Goal: Information Seeking & Learning: Learn about a topic

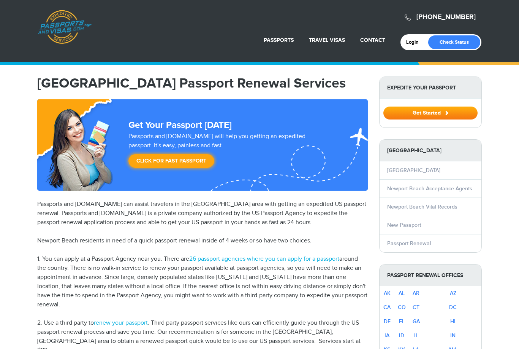
select select "**********"
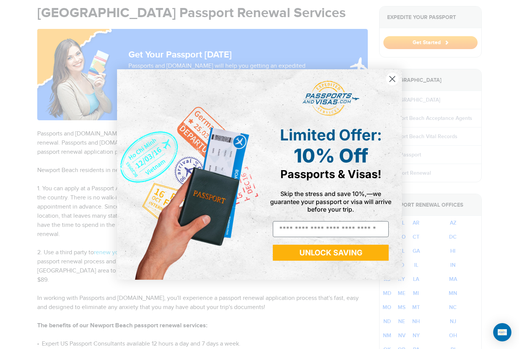
scroll to position [70, 0]
click at [392, 85] on circle "Close dialog" at bounding box center [392, 79] width 13 height 13
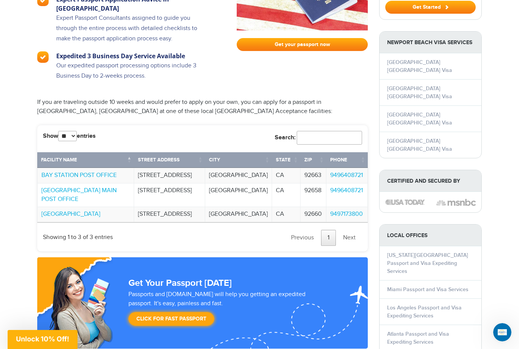
scroll to position [490, 0]
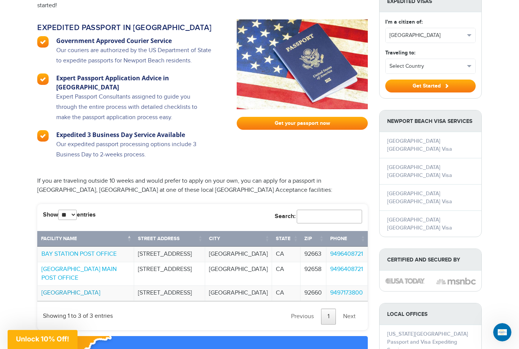
click at [100, 289] on link "[GEOGRAPHIC_DATA]" at bounding box center [70, 292] width 59 height 7
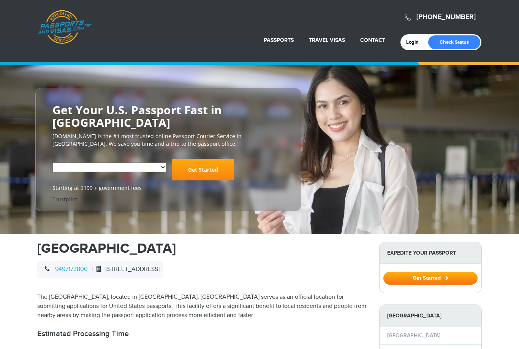
select select "**********"
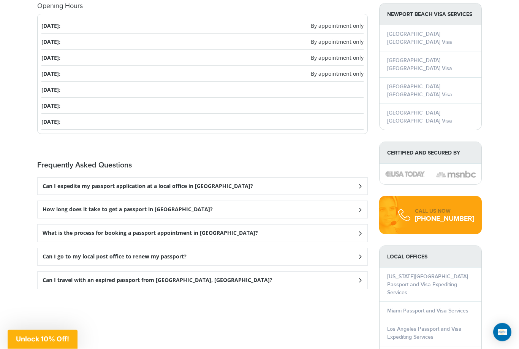
scroll to position [819, 0]
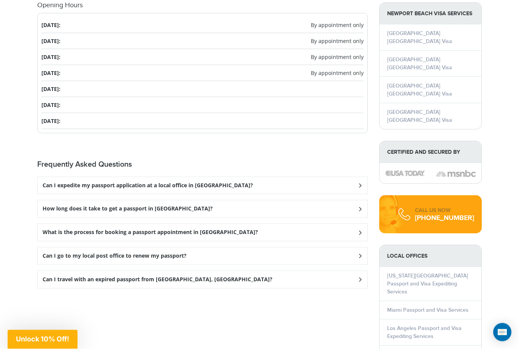
click at [360, 184] on icon at bounding box center [361, 185] width 8 height 5
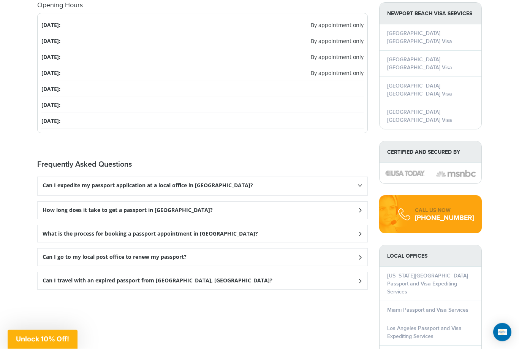
scroll to position [820, 0]
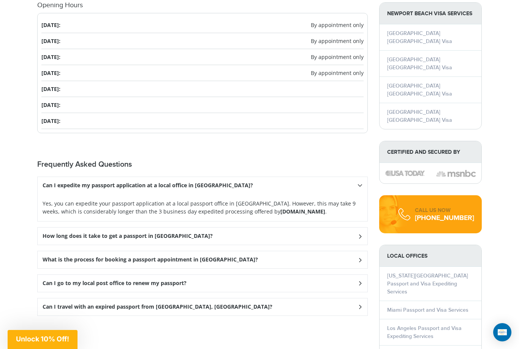
click at [288, 208] on strong "[DOMAIN_NAME]" at bounding box center [303, 211] width 45 height 7
click at [284, 210] on strong "[DOMAIN_NAME]" at bounding box center [303, 211] width 45 height 7
click at [358, 194] on div "How long does it take to get a passport in [GEOGRAPHIC_DATA]?" at bounding box center [203, 185] width 330 height 17
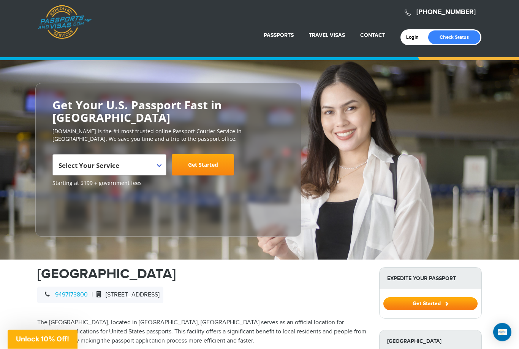
scroll to position [0, 0]
